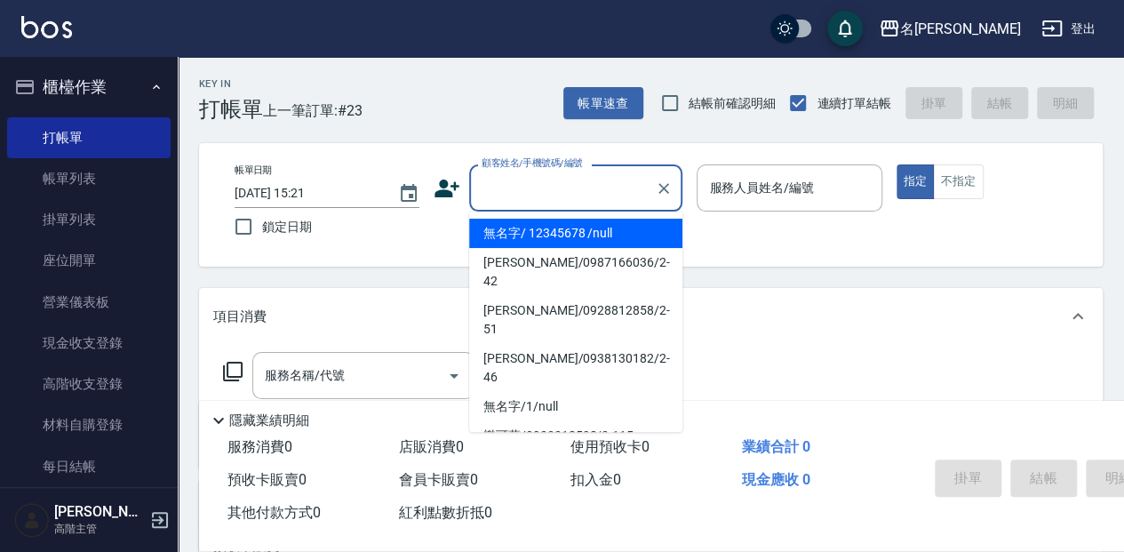
click at [524, 180] on input "顧客姓名/手機號碼/編號" at bounding box center [562, 187] width 171 height 31
click at [593, 231] on li "無名字/ 12345678 /null" at bounding box center [575, 233] width 213 height 29
type input "無名字/ 12345678 /null"
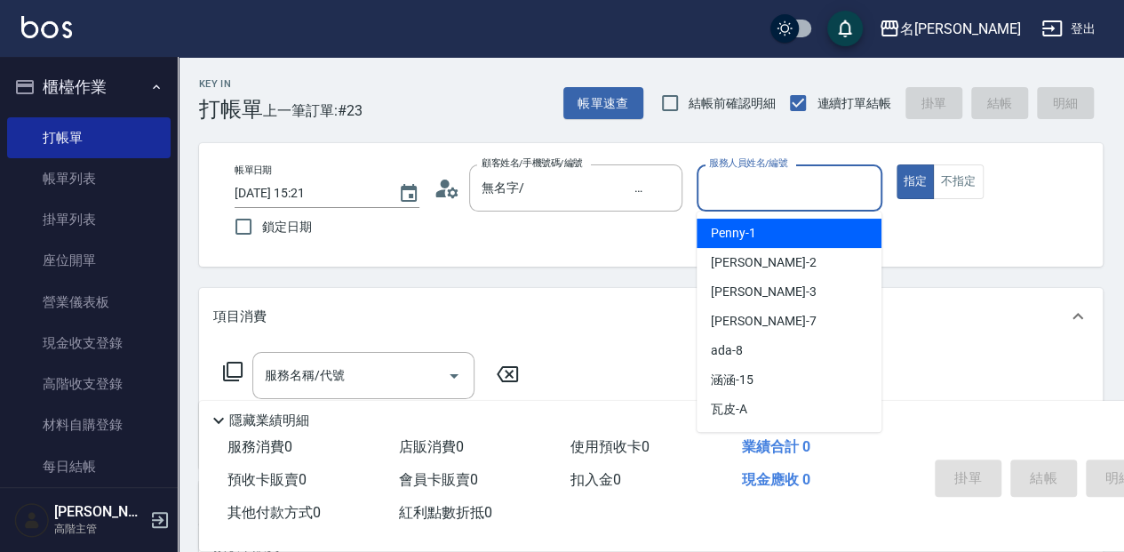
click at [720, 184] on input "服務人員姓名/編號" at bounding box center [788, 187] width 169 height 31
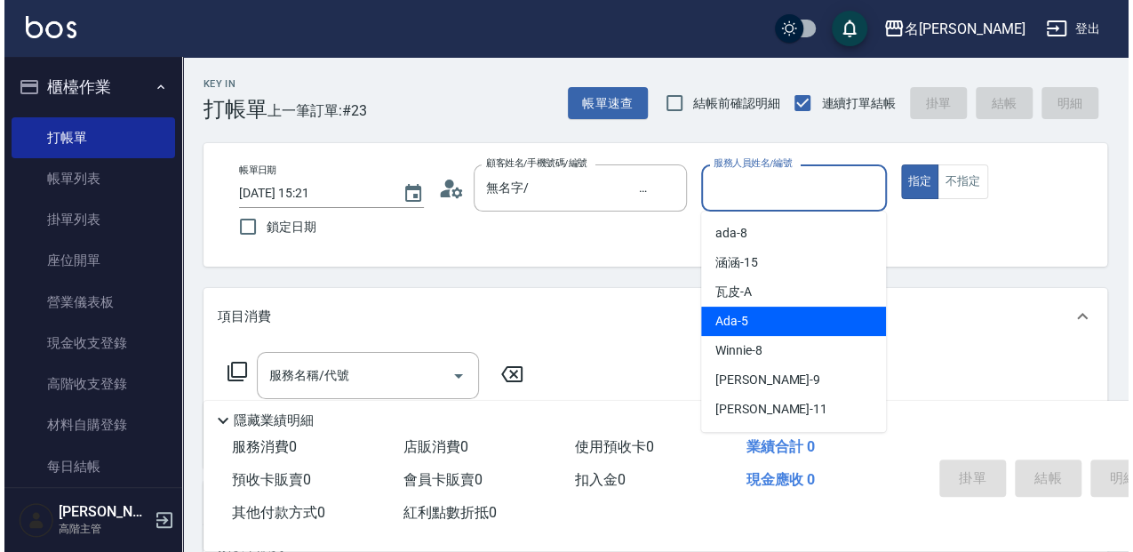
scroll to position [118, 0]
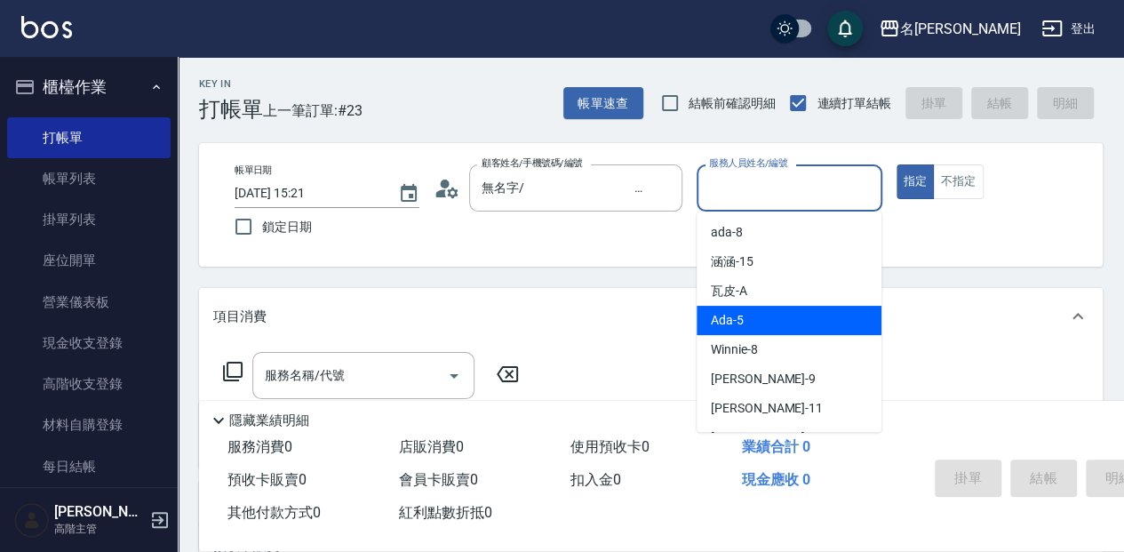
click at [785, 319] on div "Ada -5" at bounding box center [788, 320] width 185 height 29
type input "Ada-5"
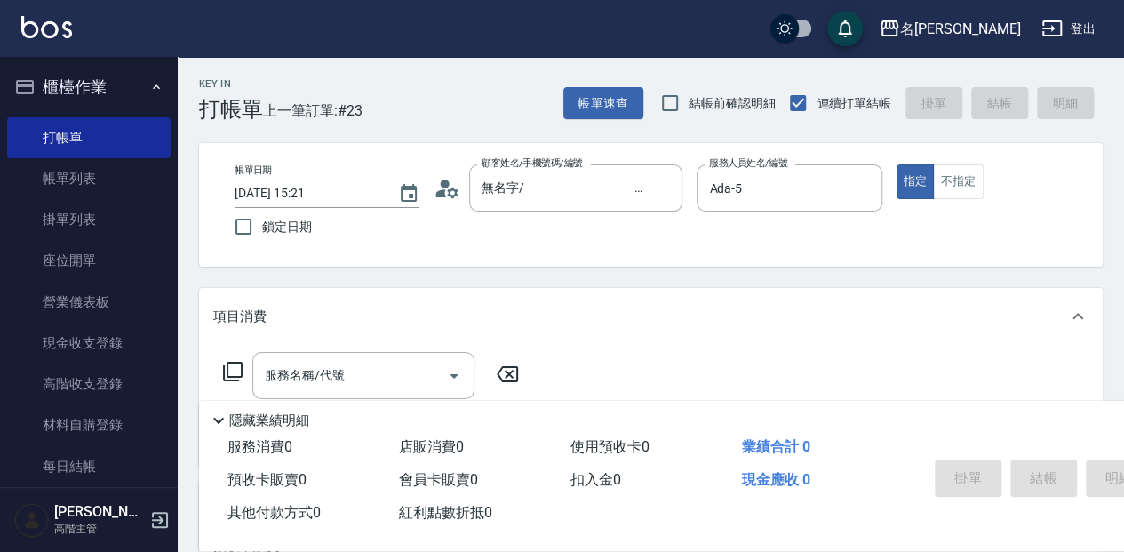
click at [225, 370] on icon at bounding box center [232, 371] width 21 height 21
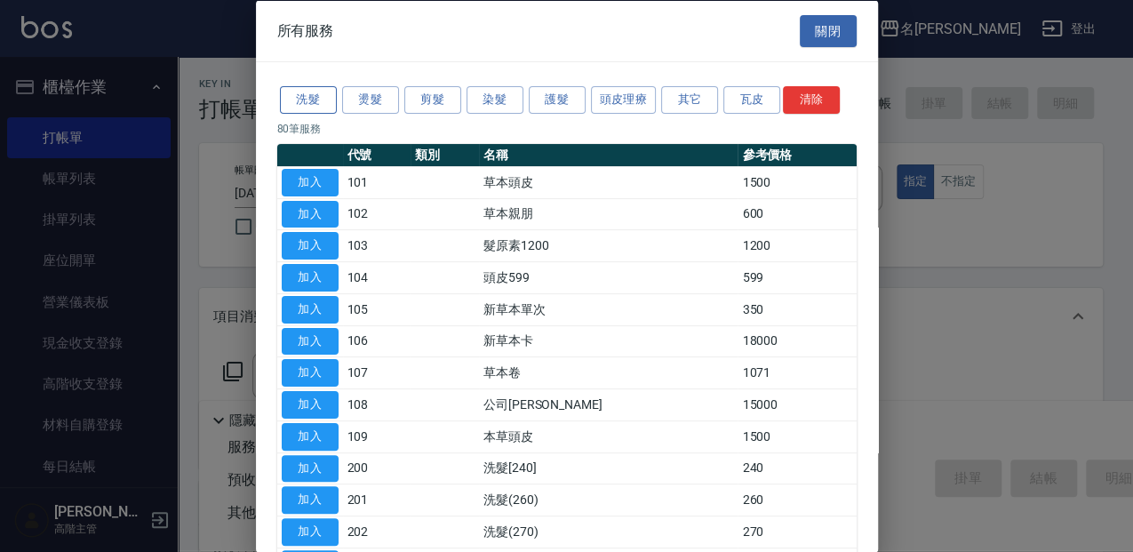
click at [316, 101] on button "洗髮" at bounding box center [308, 100] width 57 height 28
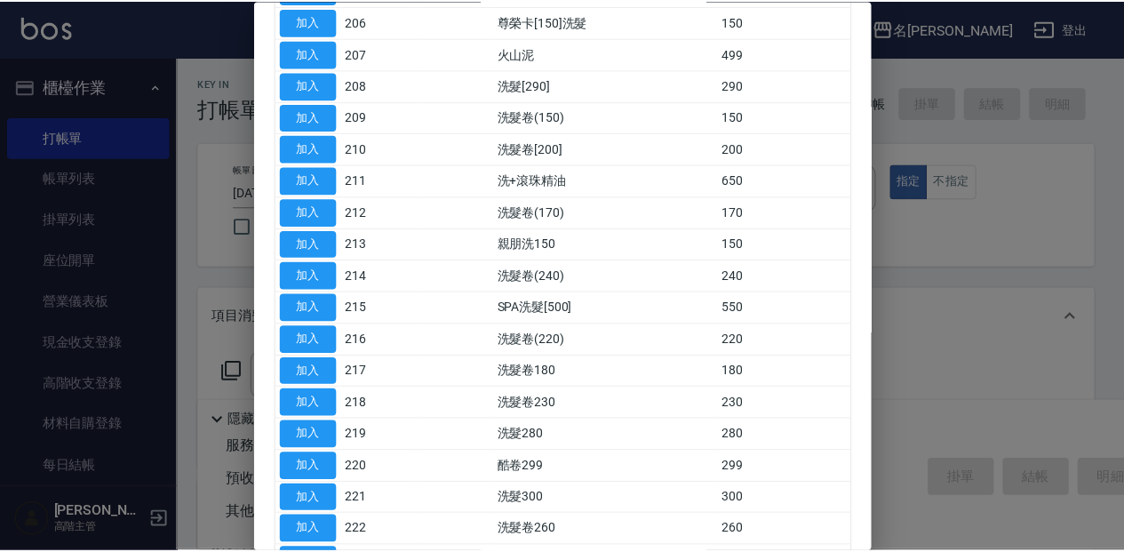
scroll to position [355, 0]
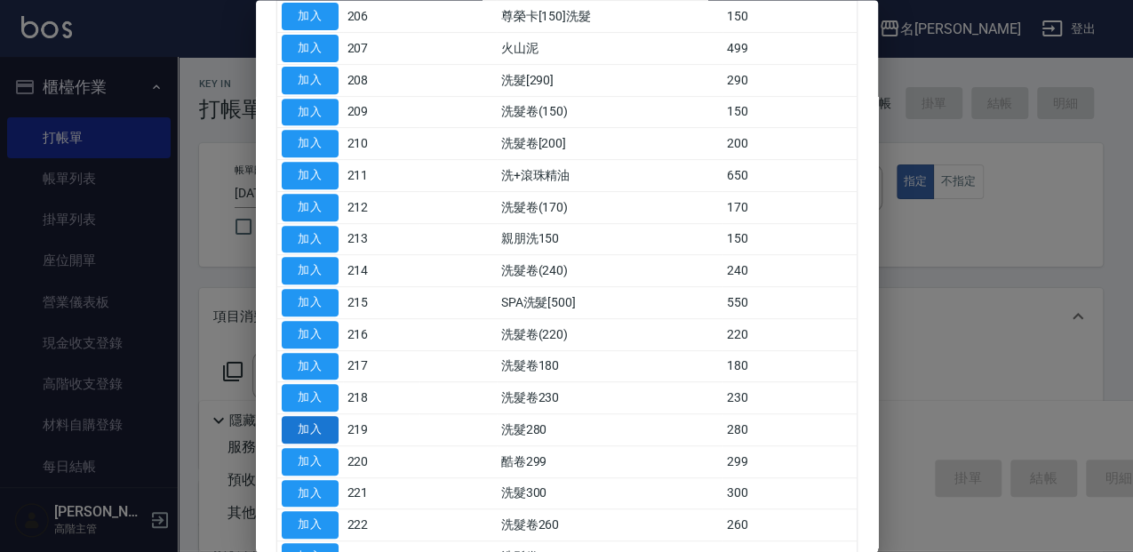
click at [321, 419] on button "加入" at bounding box center [310, 431] width 57 height 28
type input "洗髮280(219)"
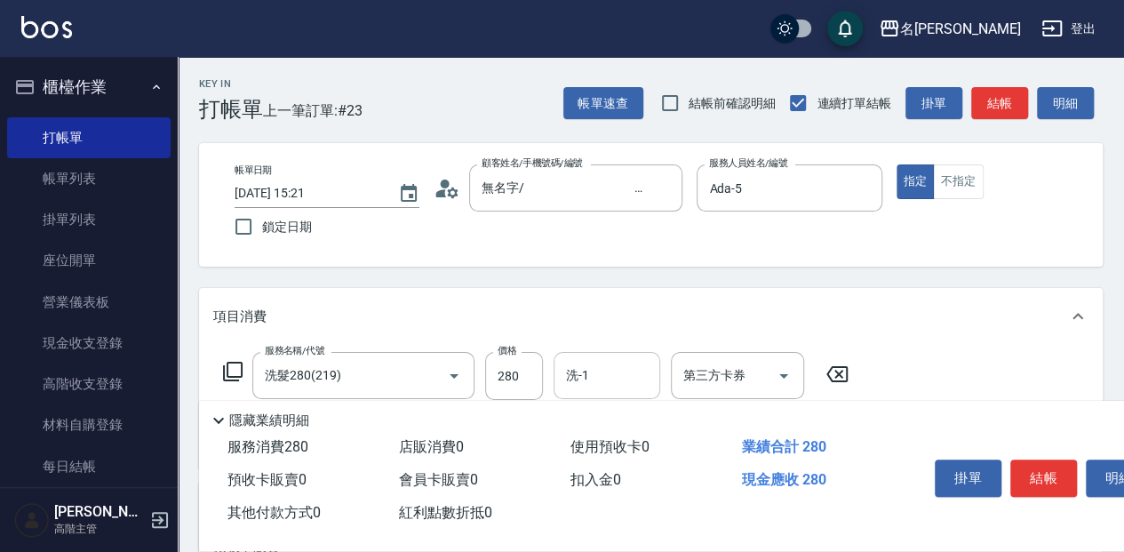
click at [599, 372] on input "洗-1" at bounding box center [606, 375] width 91 height 31
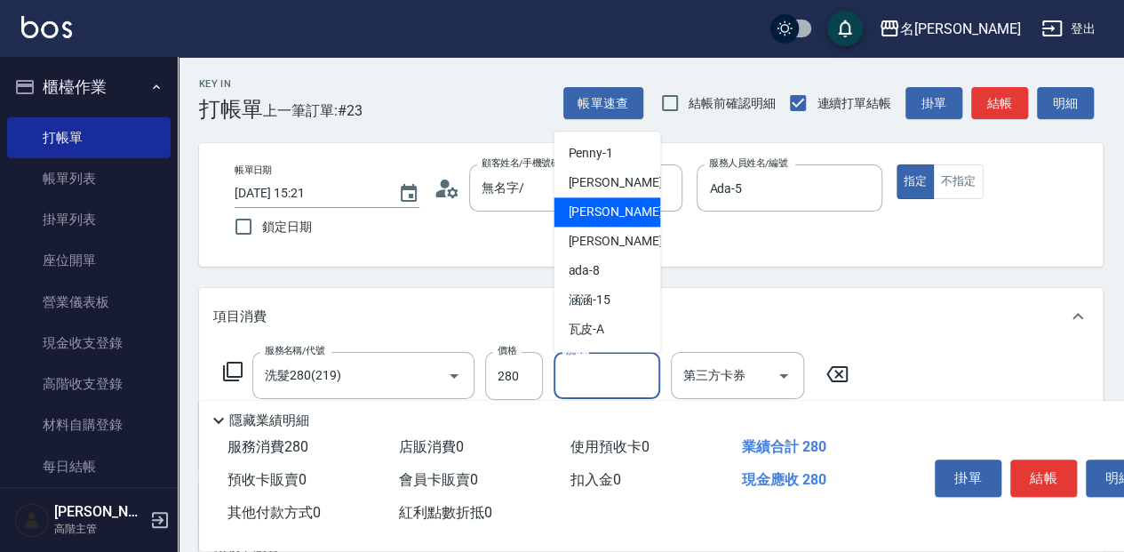
scroll to position [59, 0]
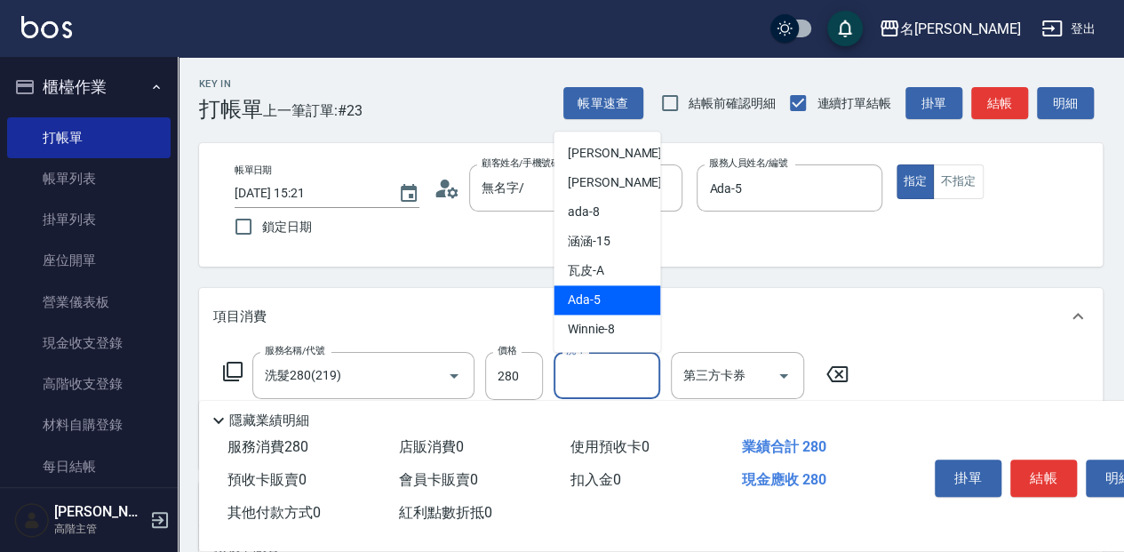
click at [618, 295] on div "Ada -5" at bounding box center [606, 299] width 107 height 29
type input "Ada-5"
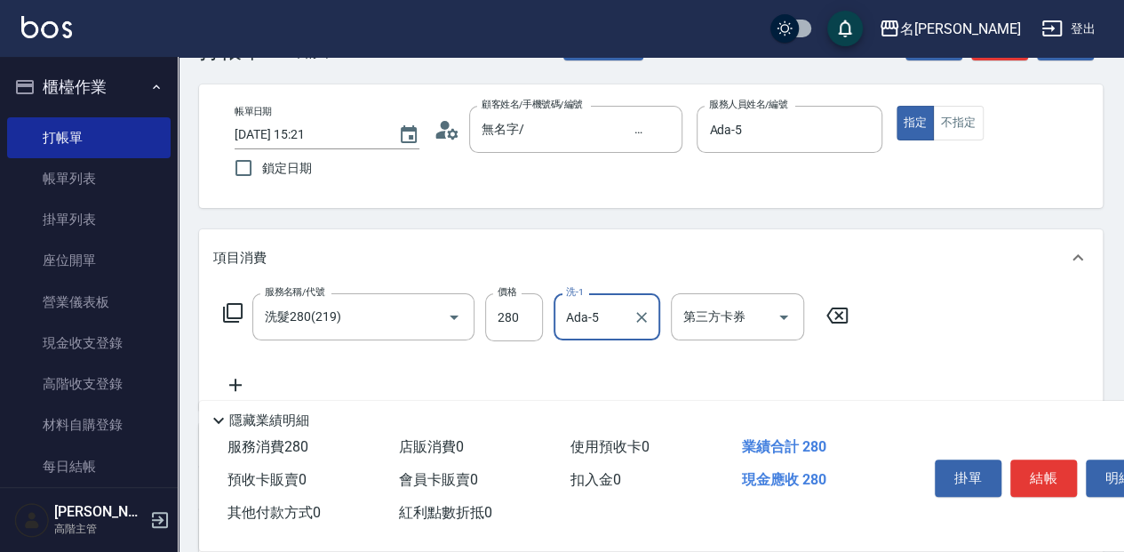
click at [235, 380] on icon at bounding box center [235, 384] width 12 height 12
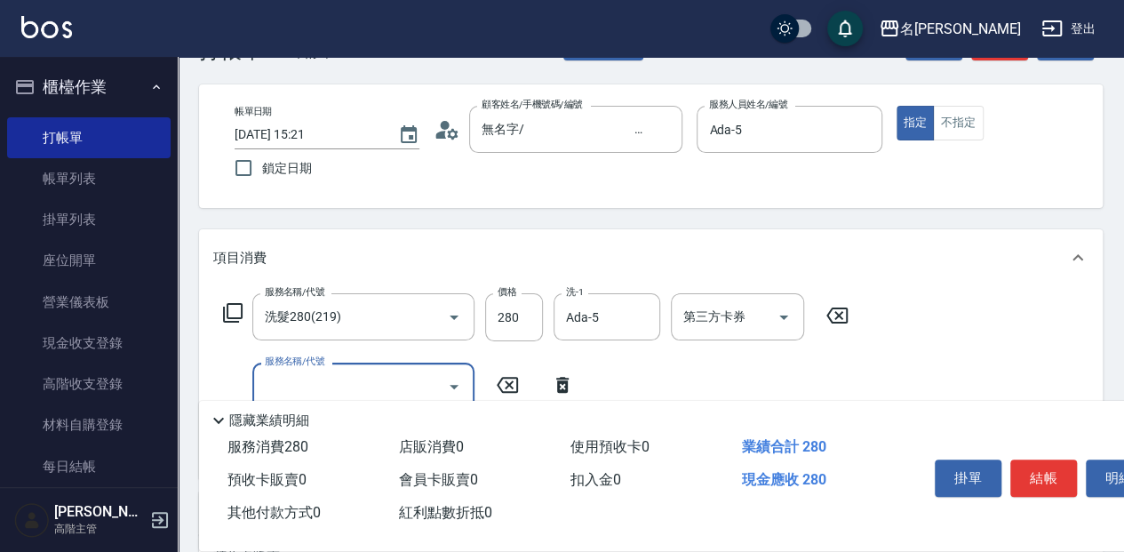
click at [275, 371] on input "服務名稱/代號" at bounding box center [349, 385] width 179 height 31
click at [233, 309] on icon at bounding box center [232, 312] width 21 height 21
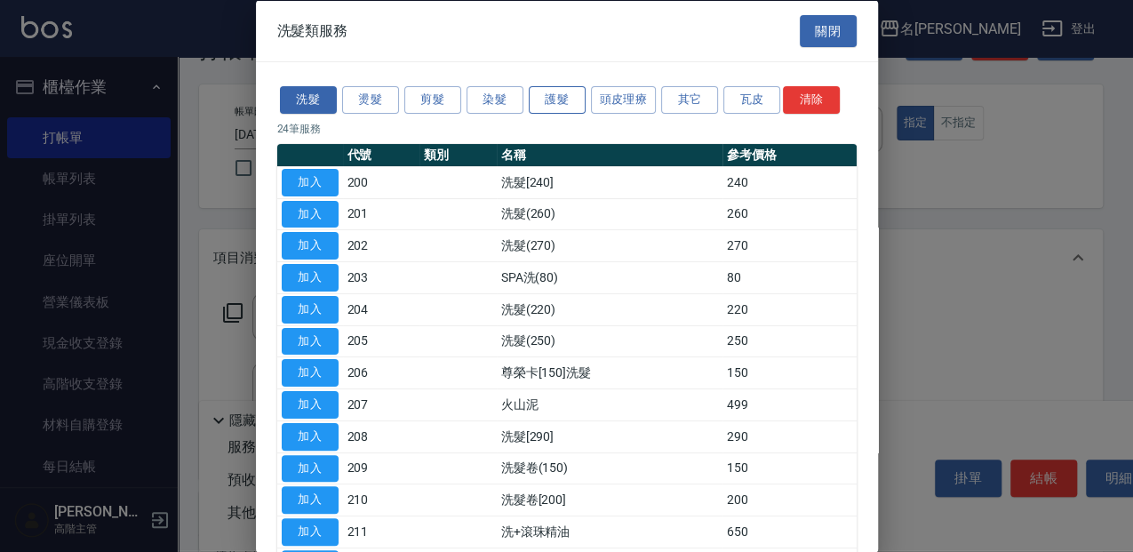
click at [558, 96] on button "護髮" at bounding box center [557, 100] width 57 height 28
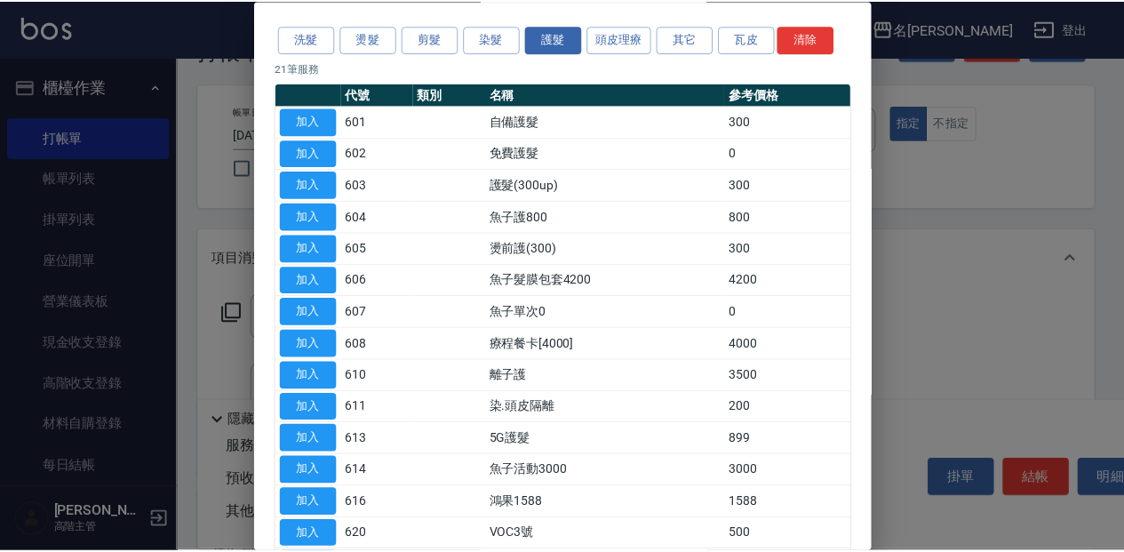
scroll to position [118, 0]
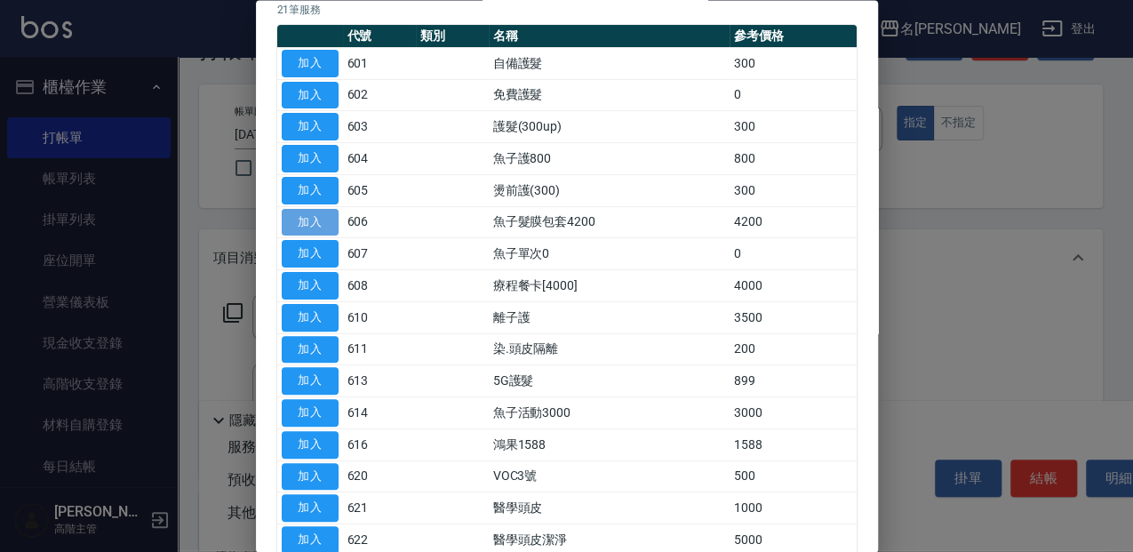
click at [318, 226] on button "加入" at bounding box center [310, 223] width 57 height 28
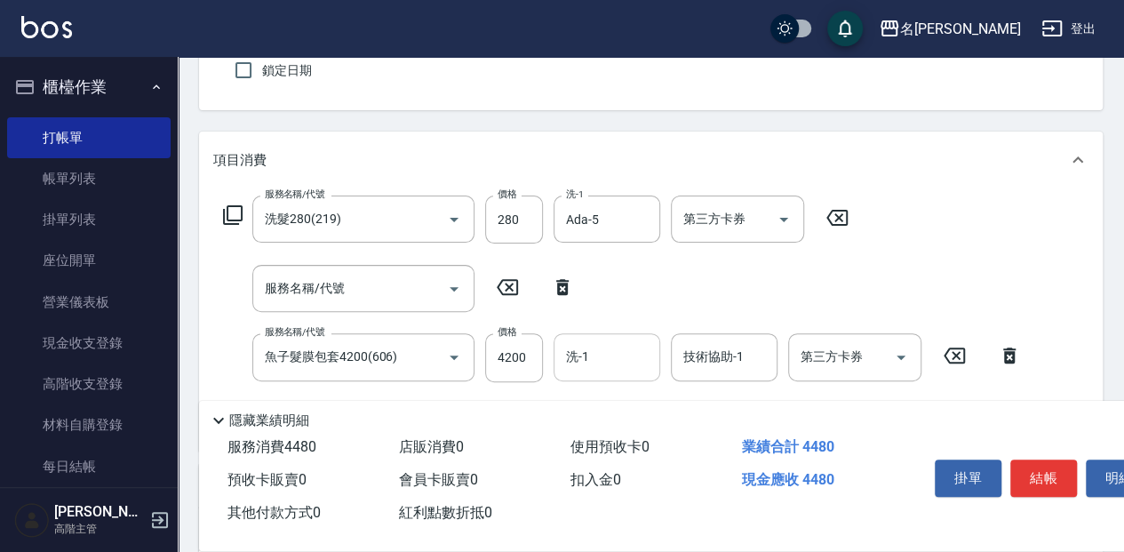
scroll to position [178, 0]
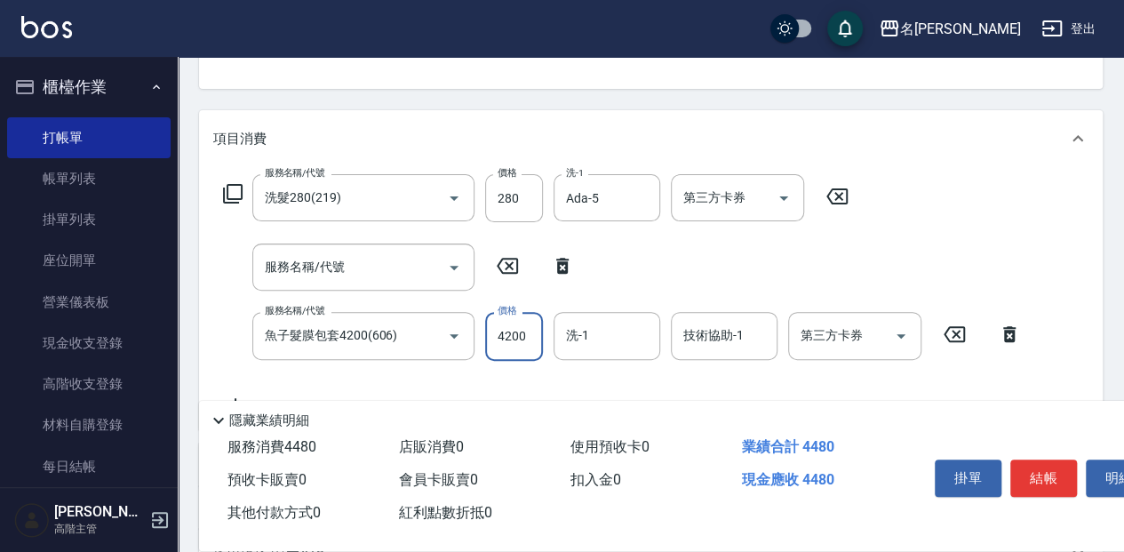
click at [537, 332] on input "4200" at bounding box center [514, 336] width 58 height 48
type input "4800"
click at [591, 329] on input "洗-1" at bounding box center [606, 335] width 91 height 31
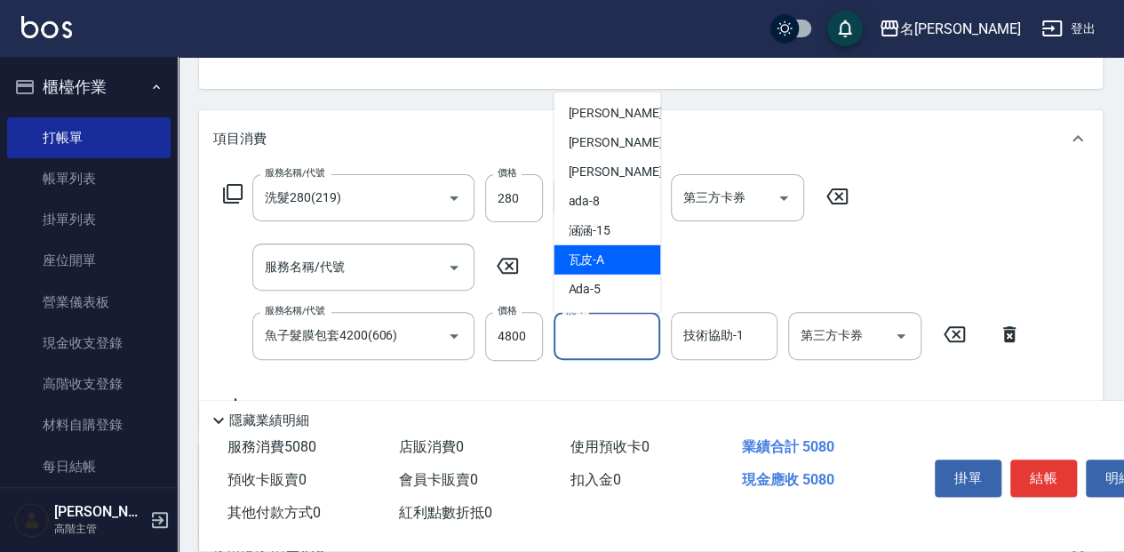
scroll to position [59, 0]
click at [613, 265] on div "Ada -5" at bounding box center [606, 259] width 107 height 29
type input "Ada-5"
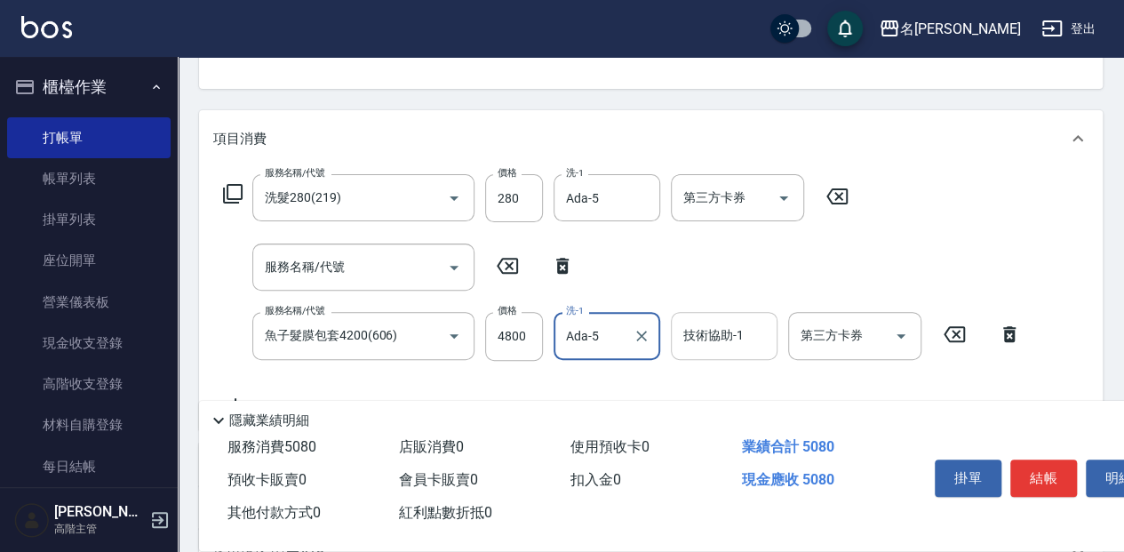
click at [707, 324] on input "技術協助-1" at bounding box center [724, 335] width 91 height 31
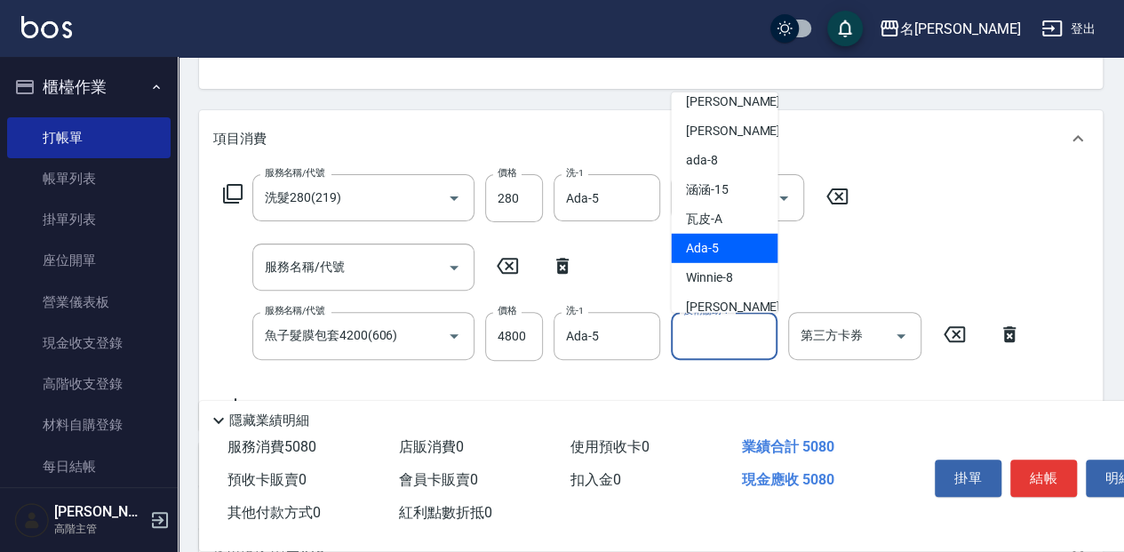
scroll to position [118, 0]
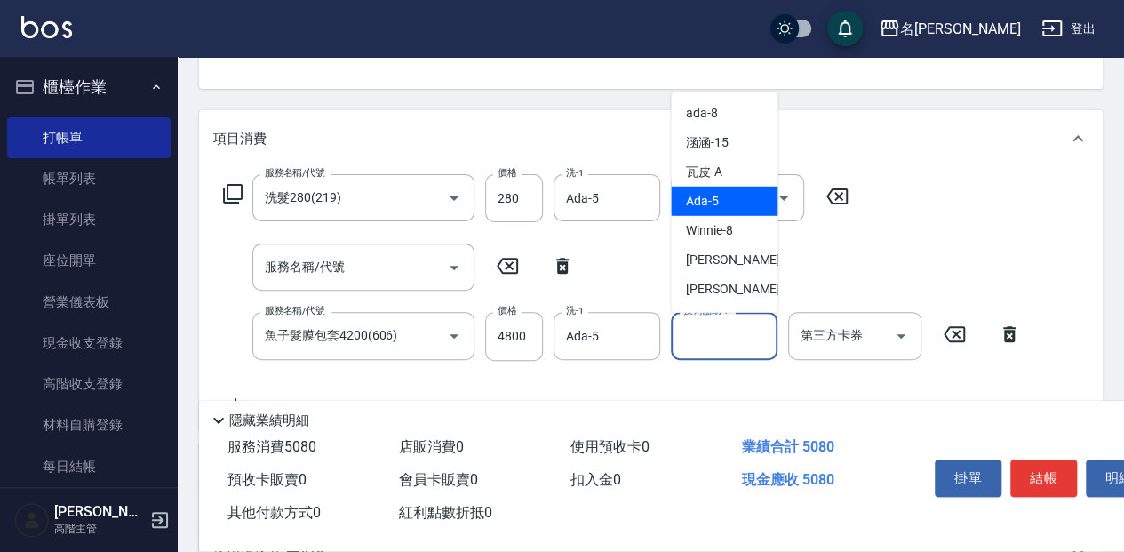
click at [736, 200] on div "Ada -5" at bounding box center [724, 200] width 107 height 29
type input "Ada-5"
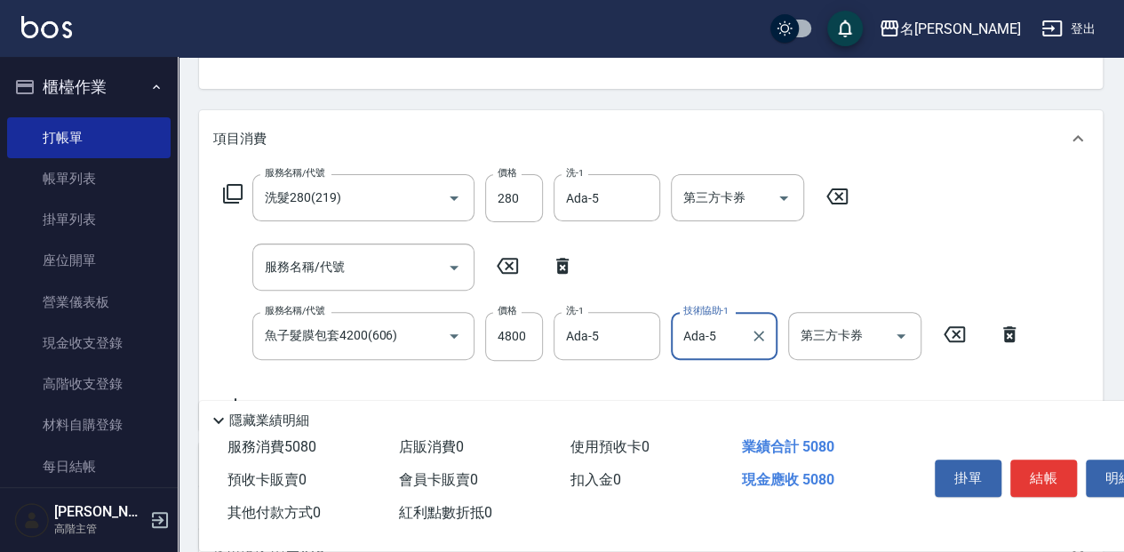
click at [1034, 471] on button "結帳" at bounding box center [1043, 477] width 67 height 37
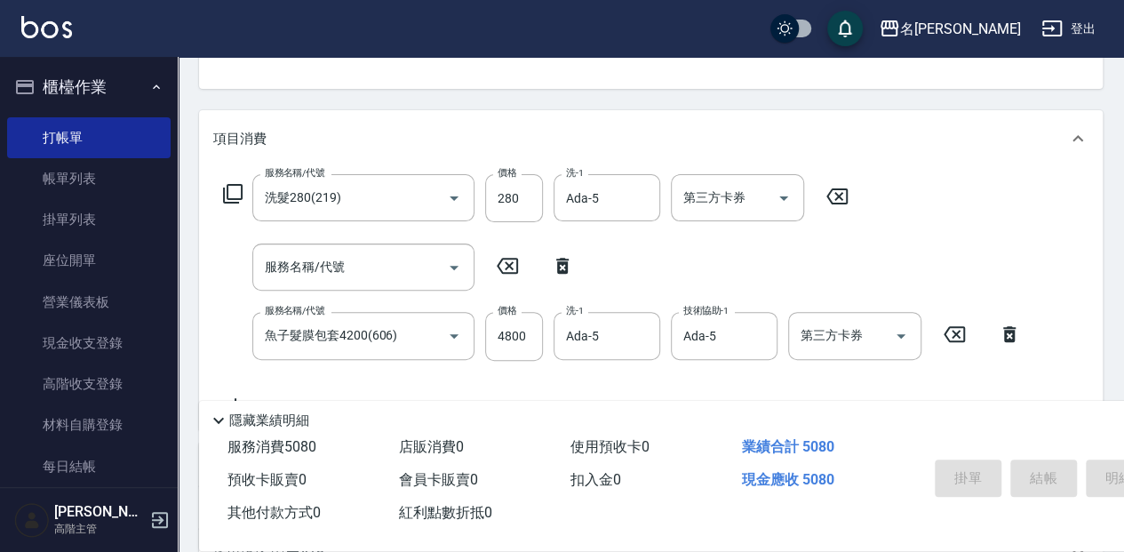
type input "[DATE] 16:19"
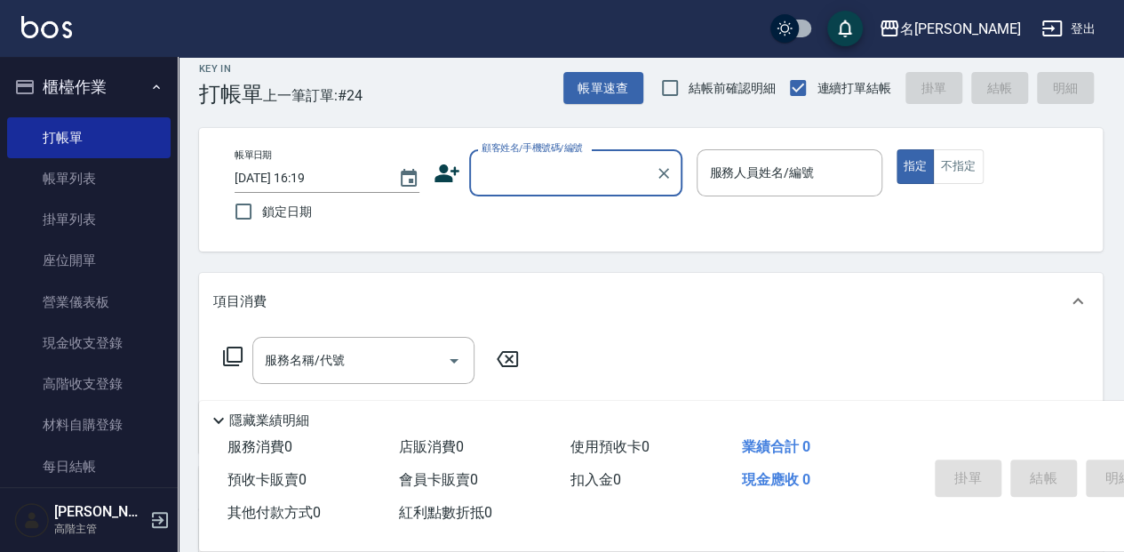
scroll to position [0, 0]
